Goal: Task Accomplishment & Management: Use online tool/utility

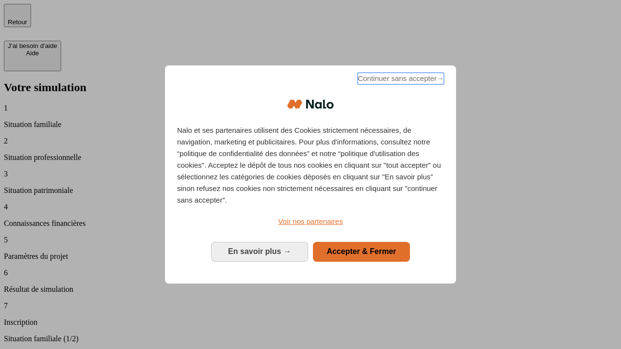
click at [400, 80] on span "Continuer sans accepter →" at bounding box center [401, 79] width 86 height 12
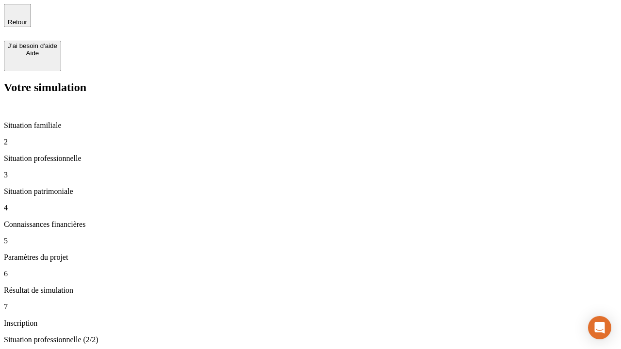
type input "70 000"
type input "1 000"
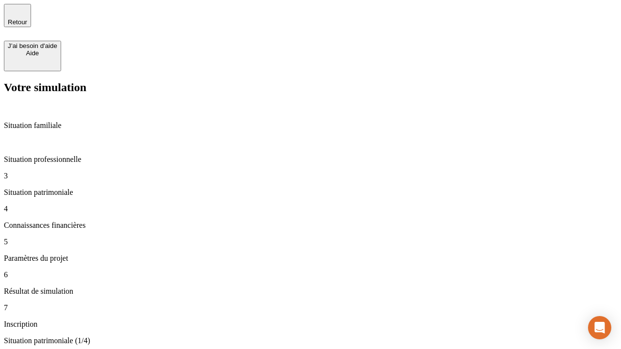
type input "800"
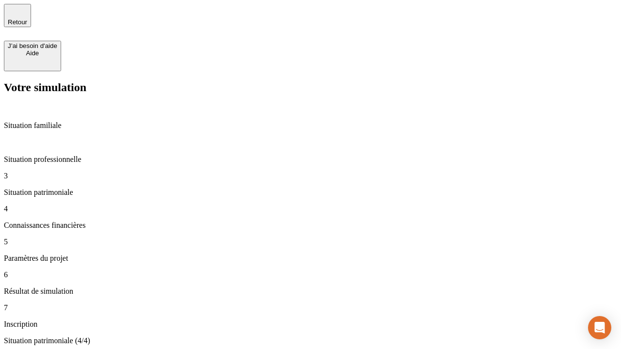
type input "6"
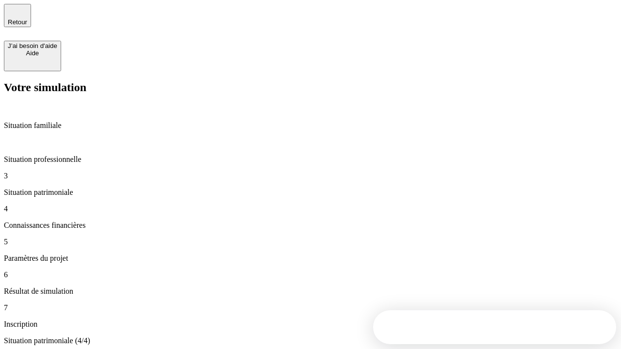
type input "400"
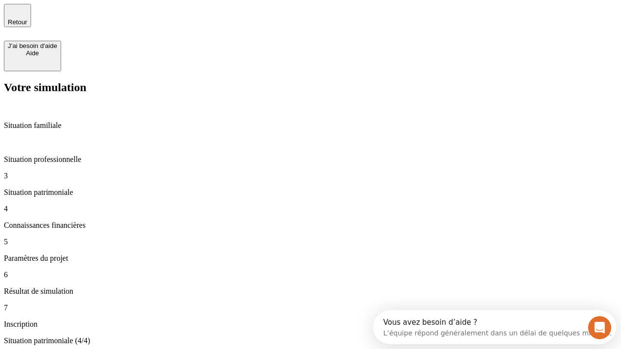
type input "3"
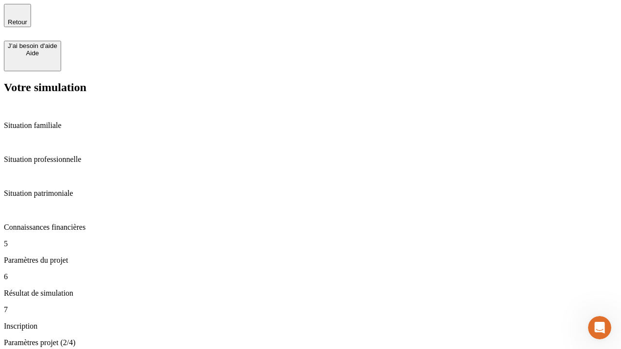
type input "35"
type input "500"
type input "640"
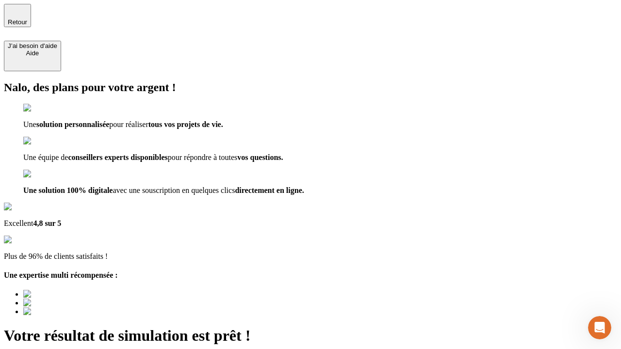
type input "[EMAIL_ADDRESS][DOMAIN_NAME]"
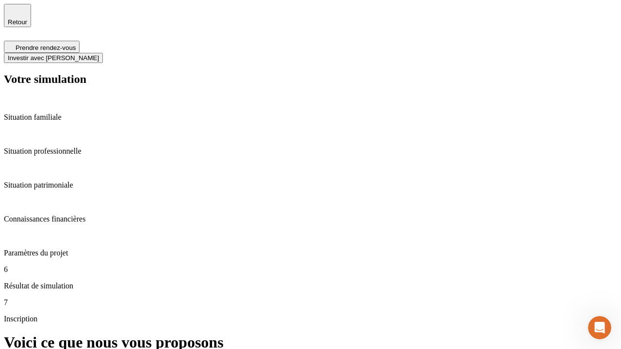
click at [99, 54] on span "Investir avec [PERSON_NAME]" at bounding box center [53, 57] width 91 height 7
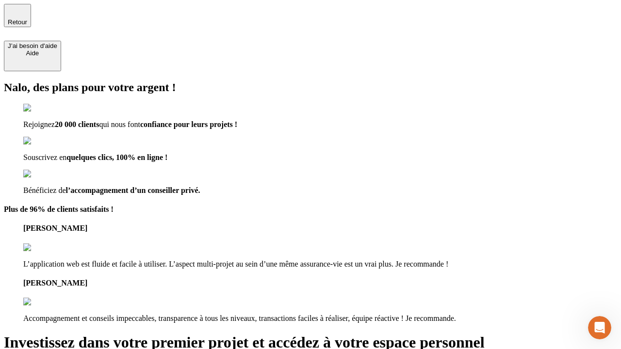
type input "[EMAIL_ADDRESS][DOMAIN_NAME]"
